Goal: Information Seeking & Learning: Check status

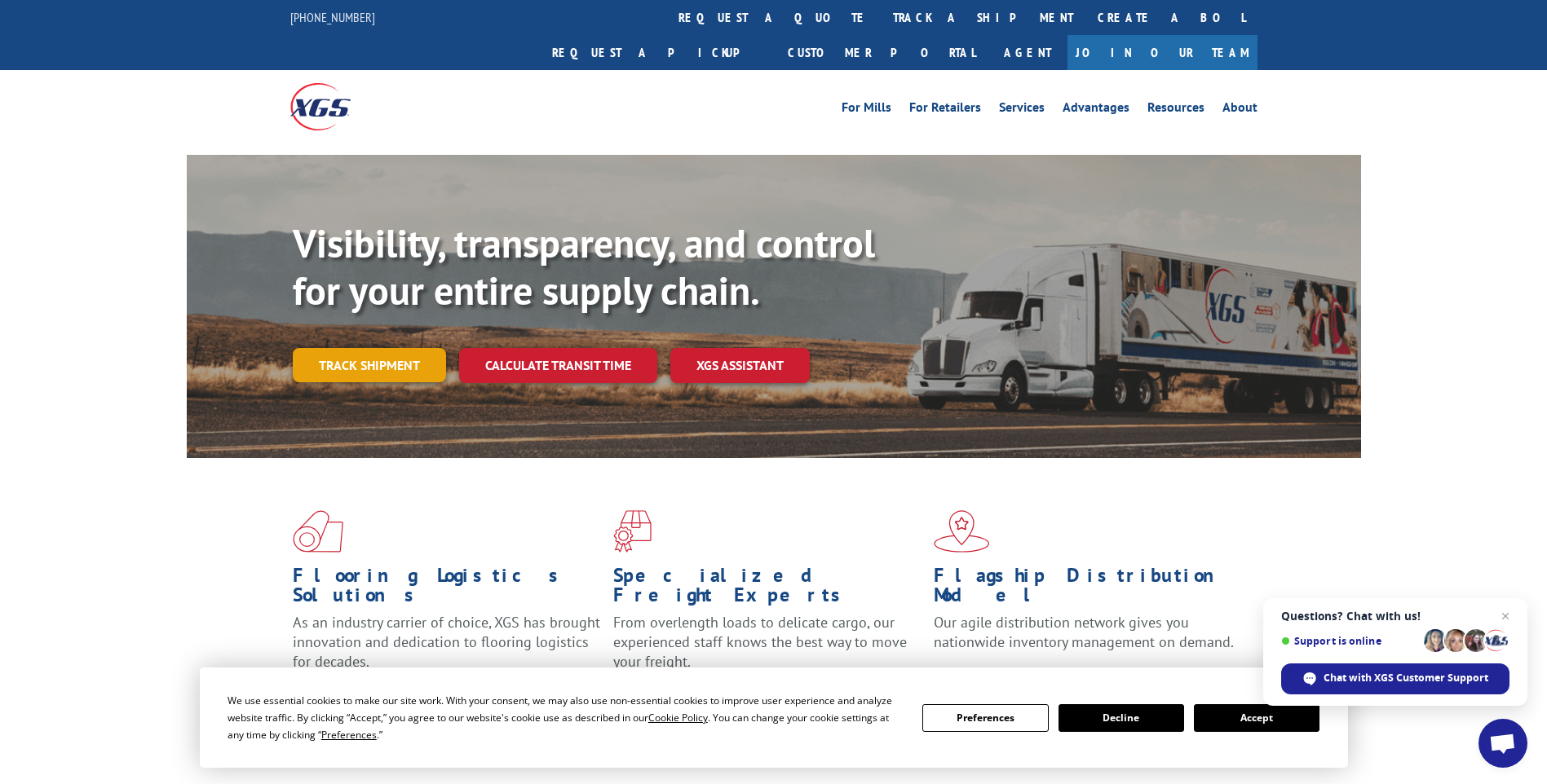
click at [335, 348] on link "Track shipment" at bounding box center [369, 365] width 153 height 34
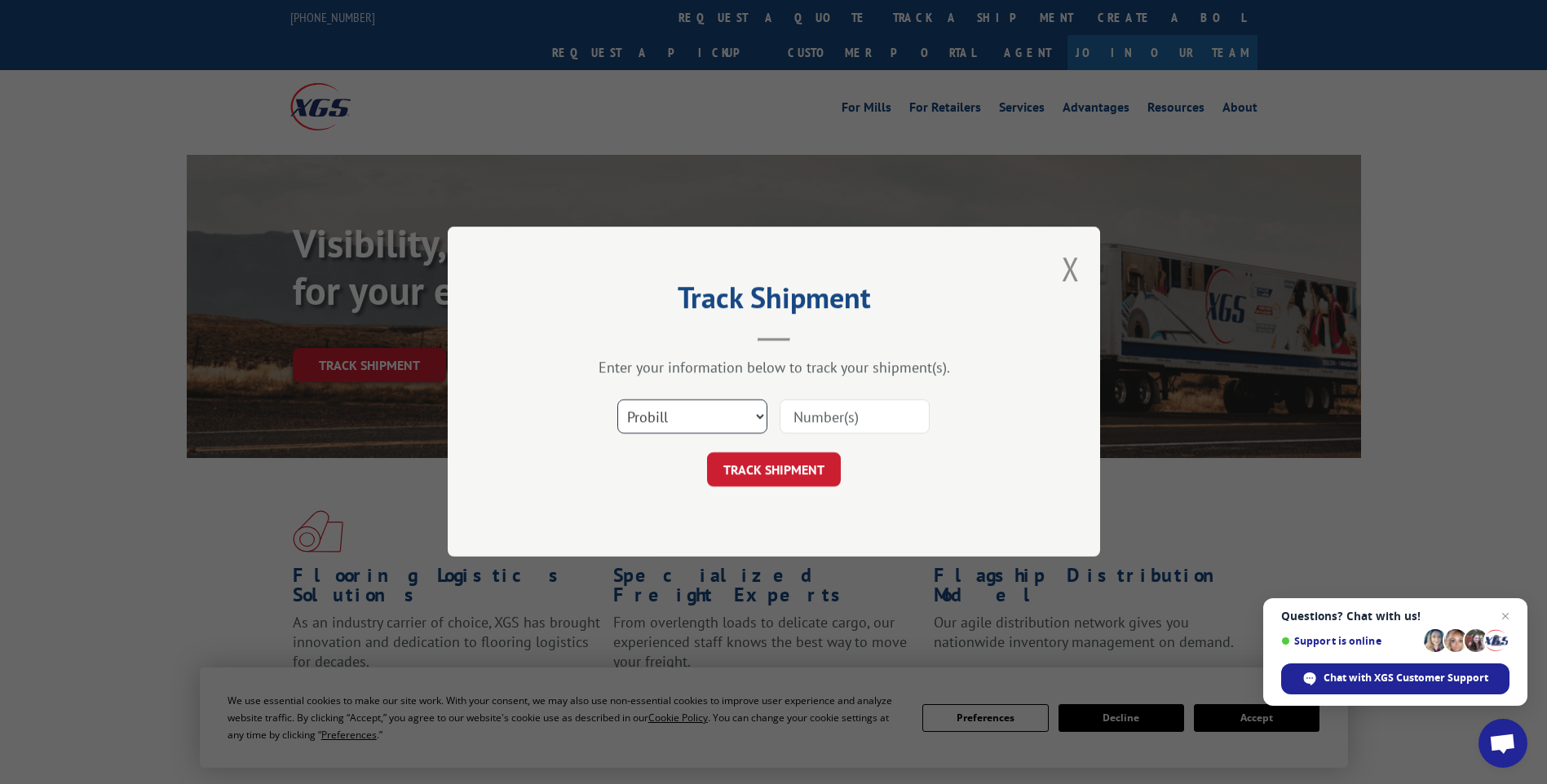
click at [751, 419] on select "Select category... Probill BOL PO" at bounding box center [692, 417] width 150 height 34
select select "bol"
click at [617, 400] on select "Select category... Probill BOL PO" at bounding box center [692, 417] width 150 height 34
click at [815, 414] on input at bounding box center [854, 417] width 150 height 34
paste input "3397677"
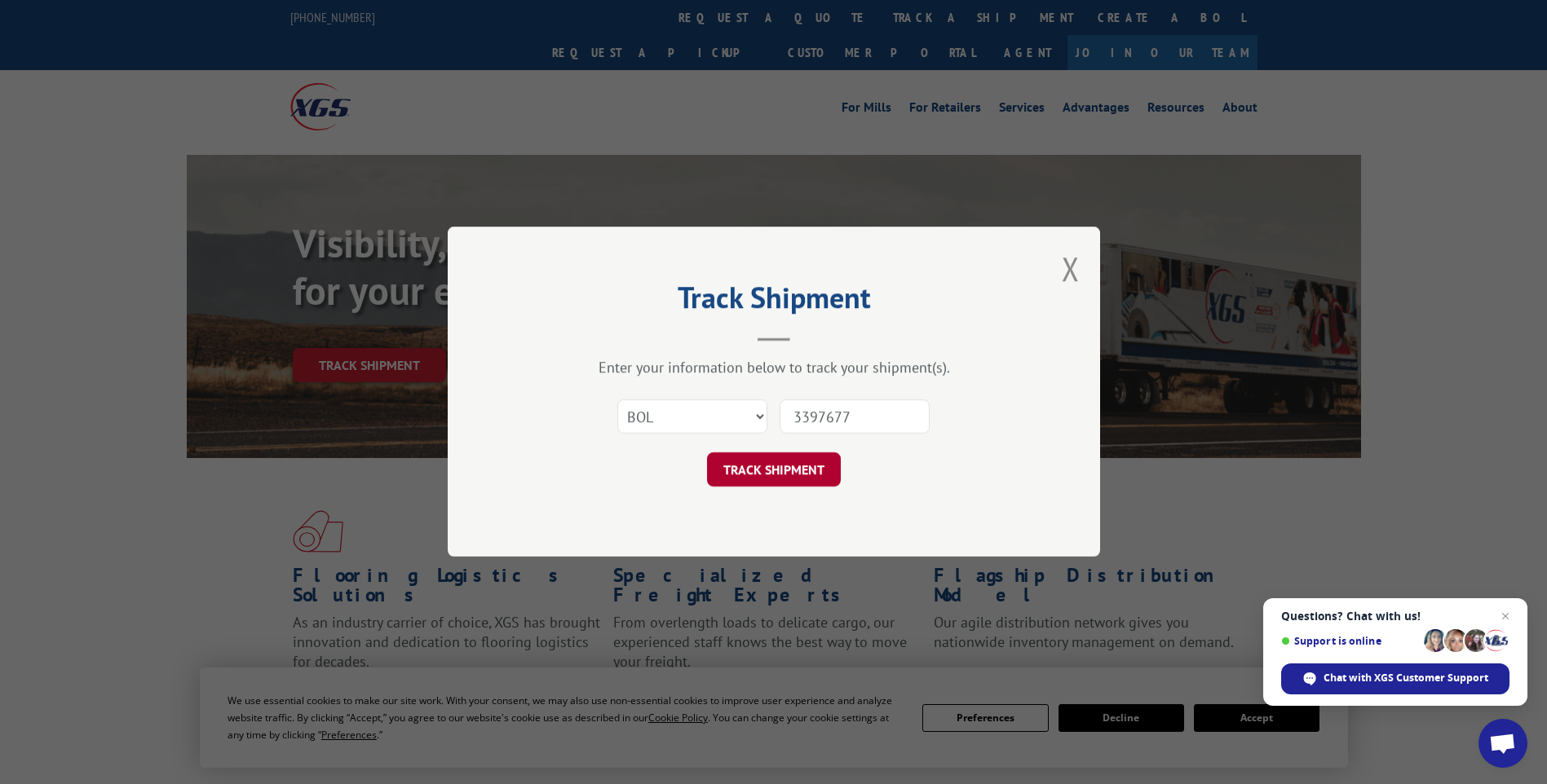
type input "3397677"
click at [772, 467] on button "TRACK SHIPMENT" at bounding box center [774, 470] width 134 height 34
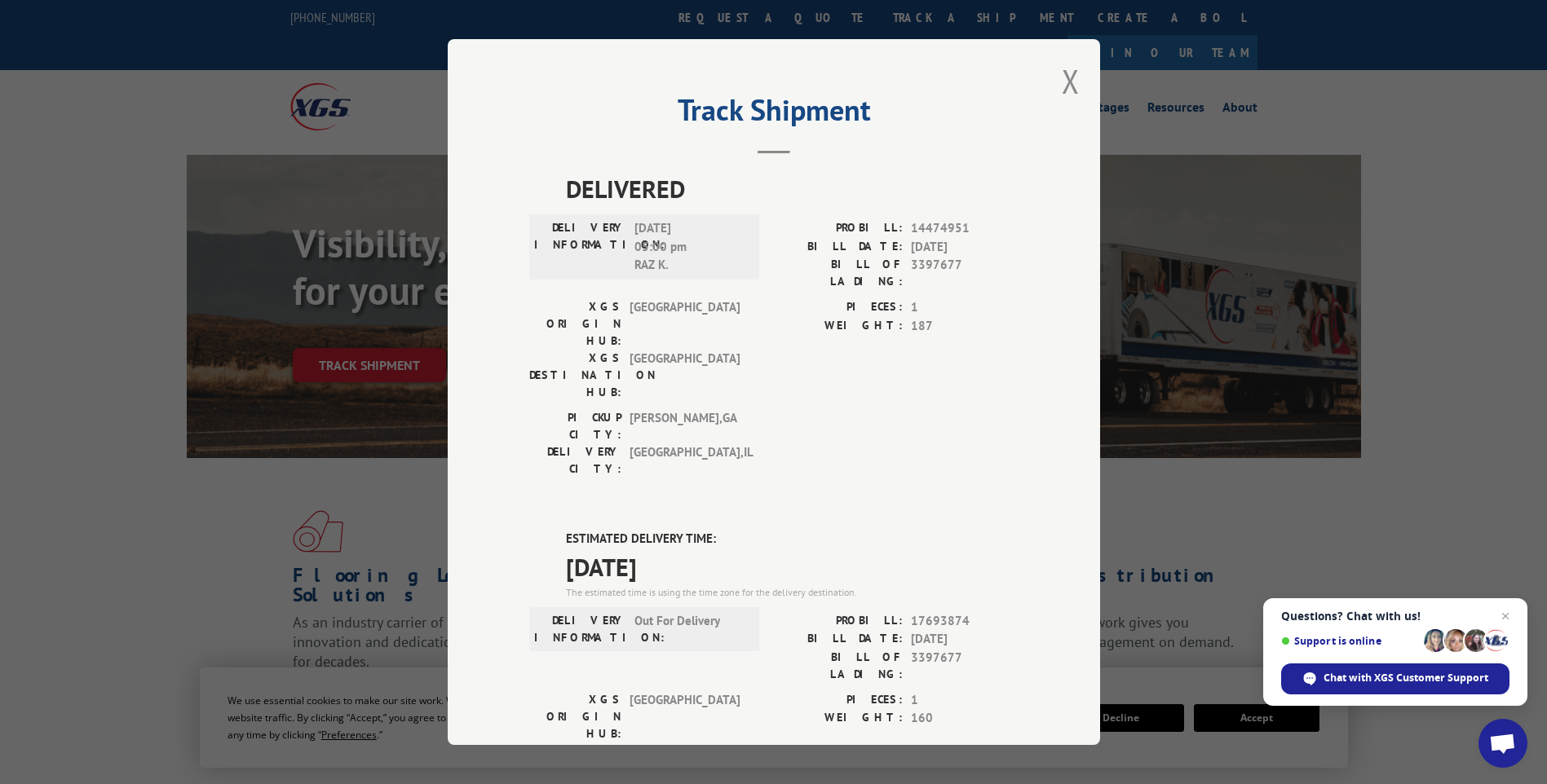
scroll to position [294, 0]
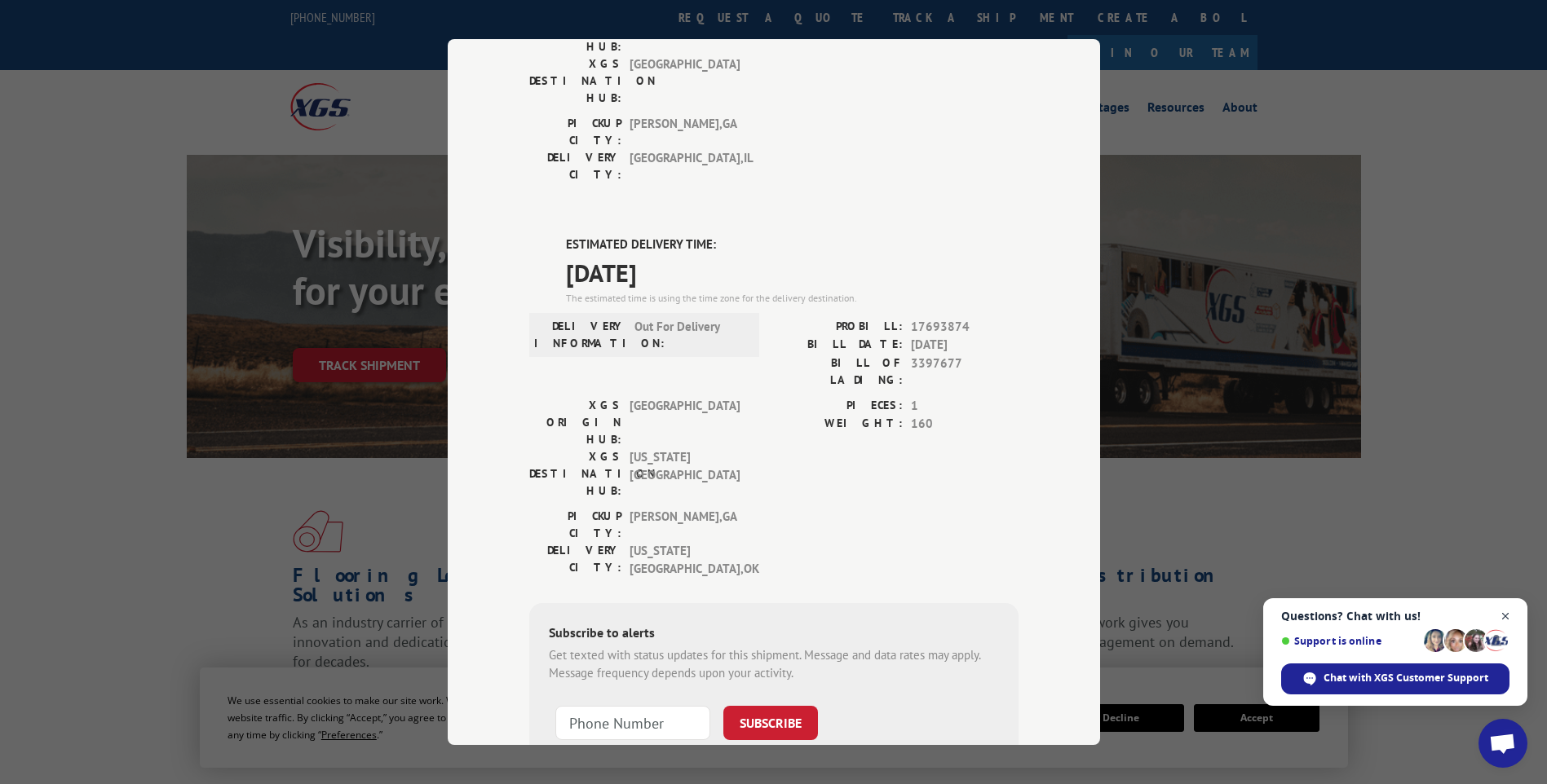
click at [1502, 617] on span "Close chat" at bounding box center [1506, 617] width 20 height 20
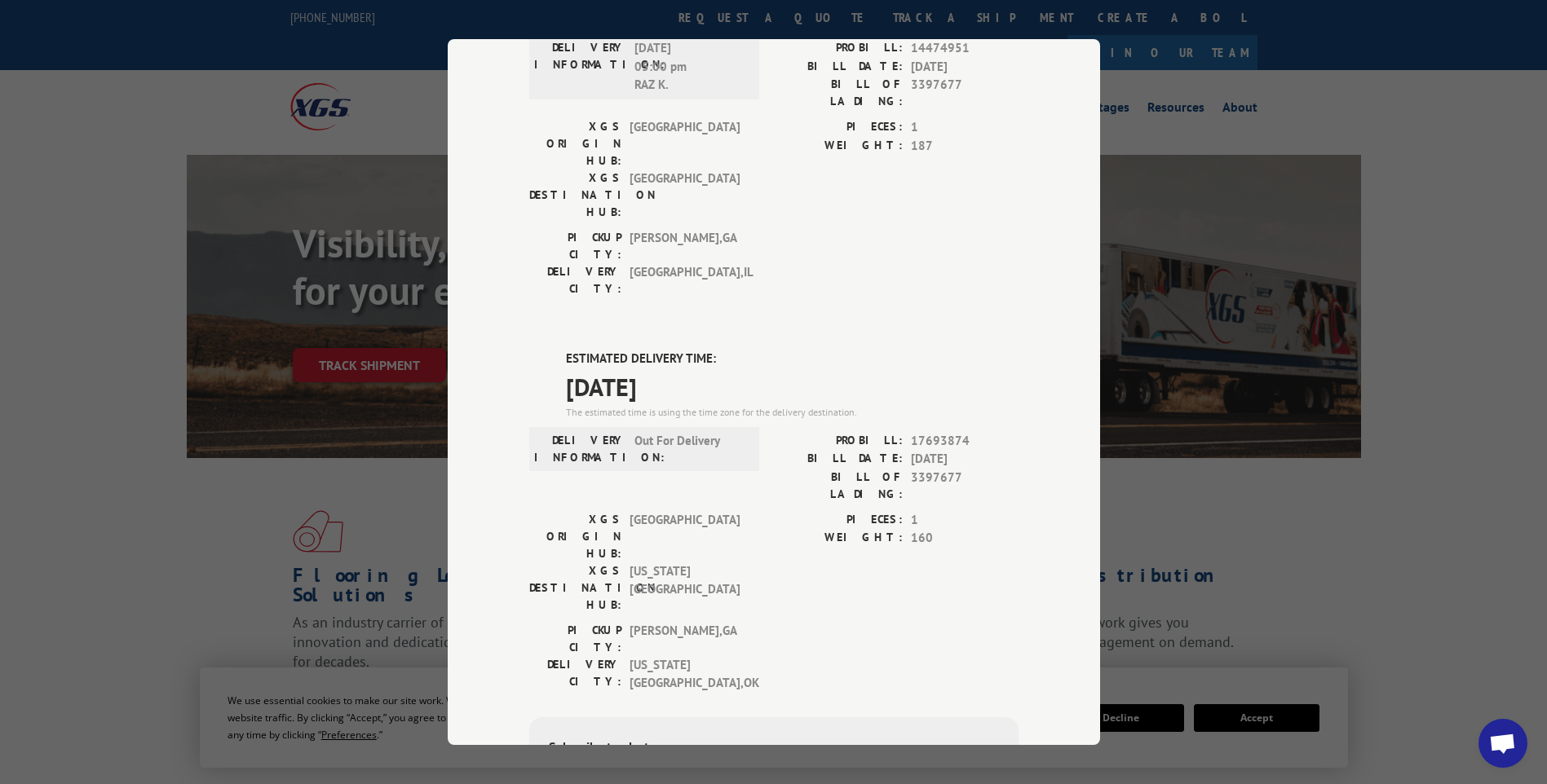
scroll to position [0, 0]
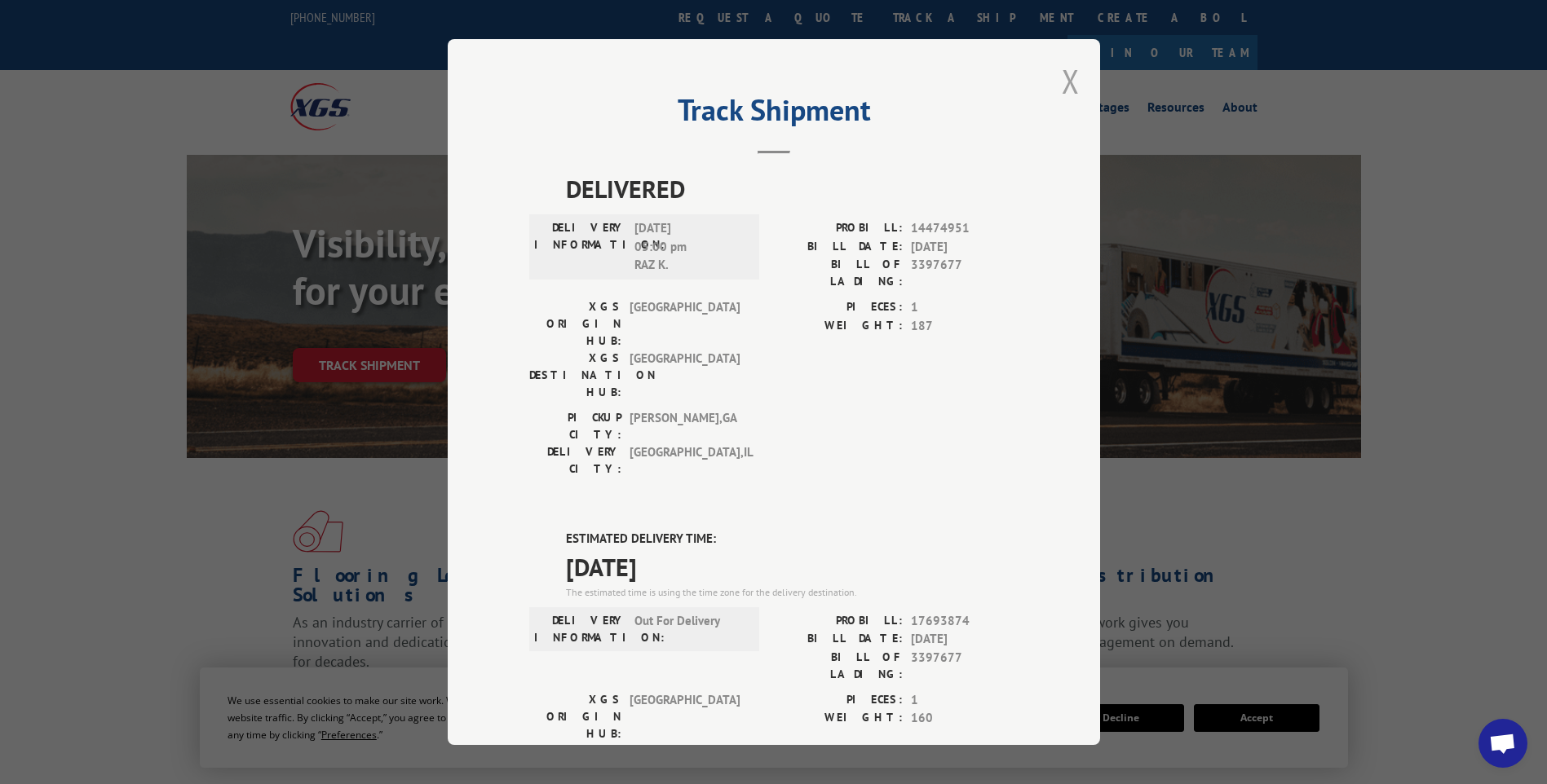
click at [1062, 84] on button "Close modal" at bounding box center [1070, 81] width 18 height 43
